Goal: Navigation & Orientation: Find specific page/section

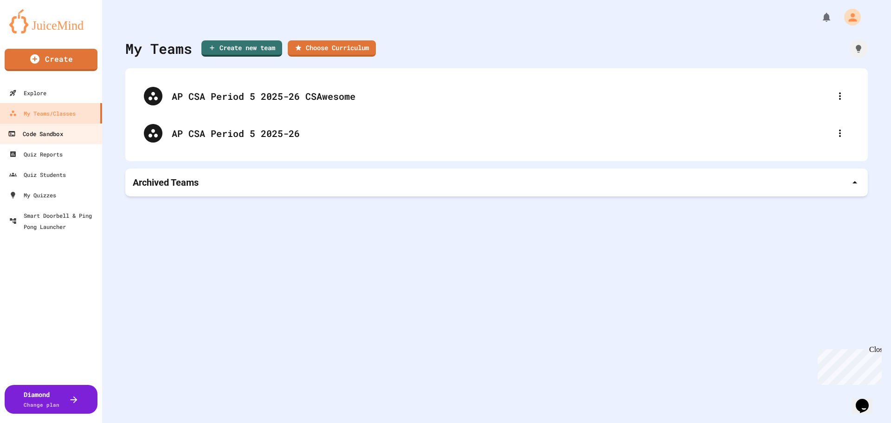
click at [42, 131] on div "Code Sandbox" at bounding box center [35, 134] width 55 height 12
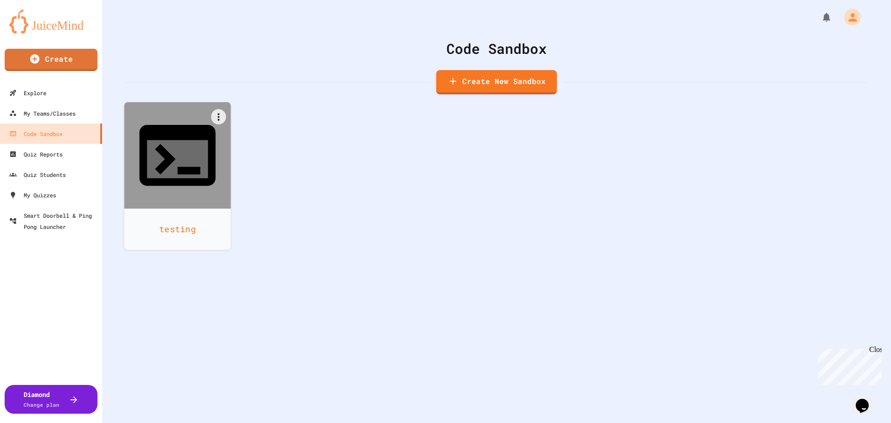
click at [176, 155] on div at bounding box center [177, 155] width 107 height 107
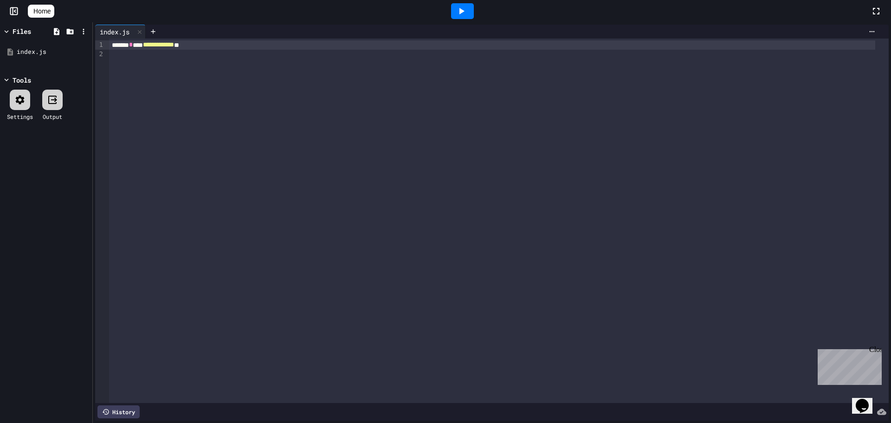
click at [878, 9] on icon at bounding box center [876, 11] width 6 height 6
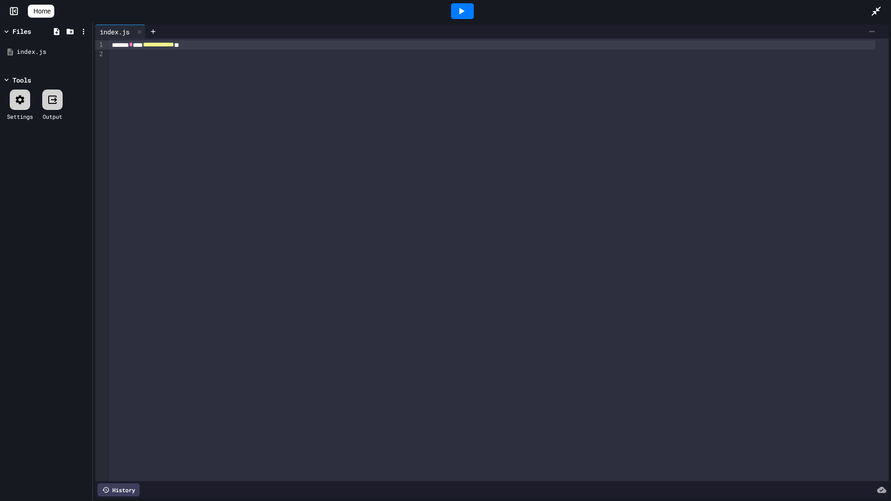
click at [869, 32] on icon at bounding box center [871, 31] width 5 height 1
click at [872, 7] on div at bounding box center [445, 250] width 891 height 501
click at [876, 9] on icon at bounding box center [875, 10] width 9 height 9
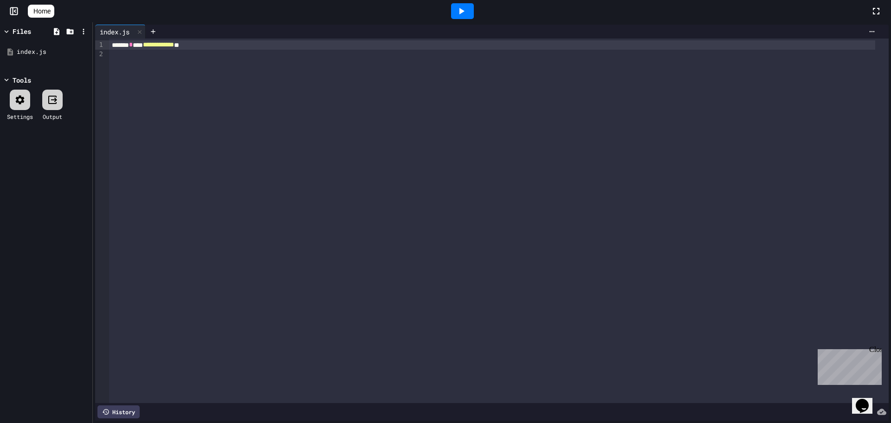
click at [467, 7] on icon at bounding box center [461, 11] width 11 height 11
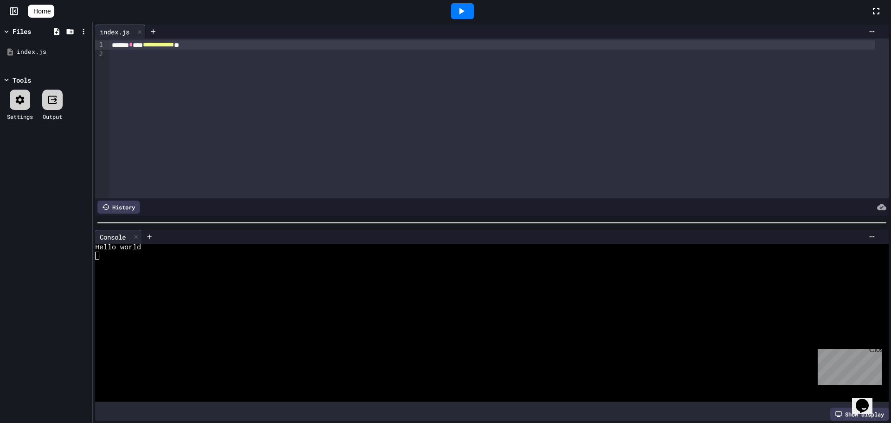
click at [49, 8] on span "Home" at bounding box center [41, 10] width 17 height 9
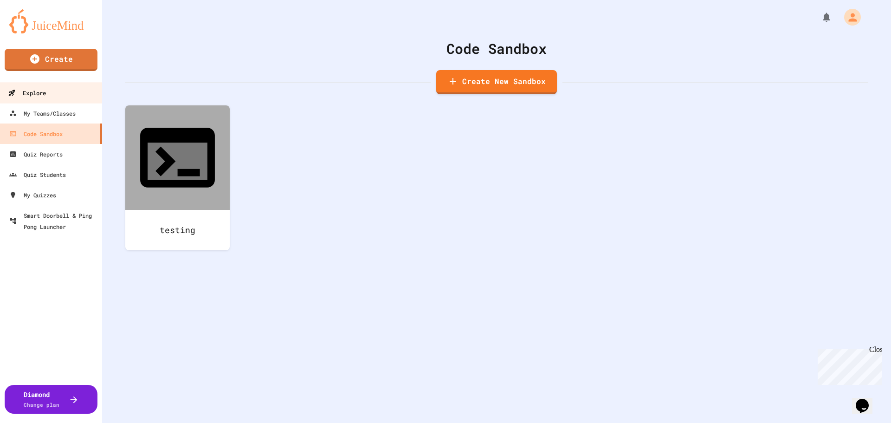
click at [36, 91] on div "Explore" at bounding box center [27, 93] width 38 height 12
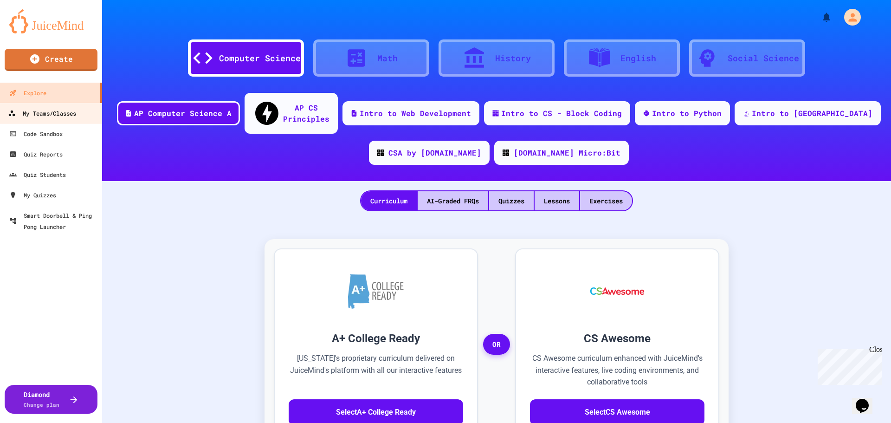
click at [35, 110] on div "My Teams/Classes" at bounding box center [42, 114] width 68 height 12
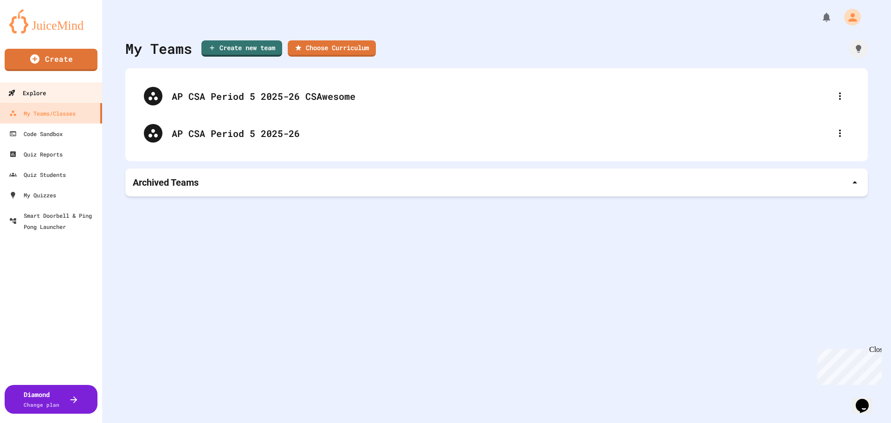
click at [39, 93] on div "Explore" at bounding box center [27, 93] width 38 height 12
